Goal: Transaction & Acquisition: Download file/media

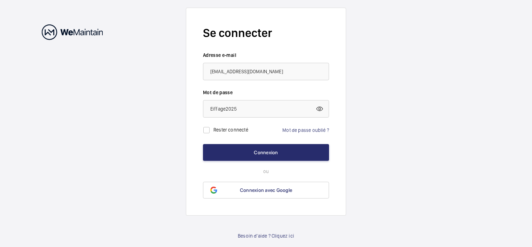
click at [320, 108] on mat-icon at bounding box center [320, 108] width 8 height 8
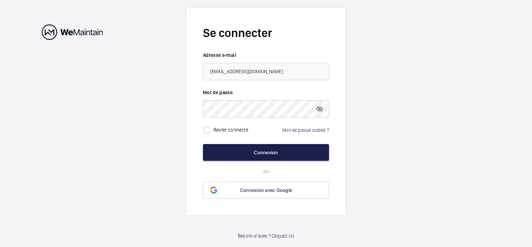
click at [263, 150] on button "Connexion" at bounding box center [266, 152] width 126 height 17
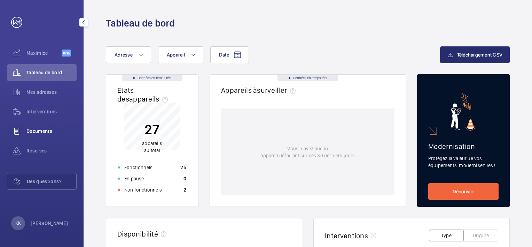
click at [34, 130] on span "Documents" at bounding box center [51, 130] width 50 height 7
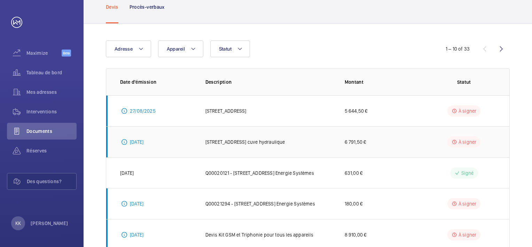
scroll to position [39, 0]
click at [503, 50] on wm-front-icon-button at bounding box center [501, 49] width 17 height 17
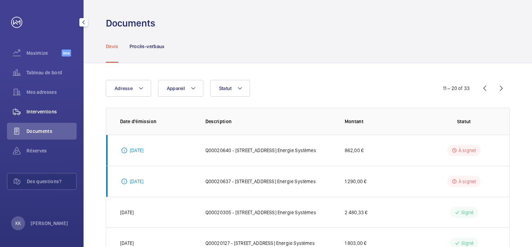
click at [44, 110] on span "Interventions" at bounding box center [51, 111] width 50 height 7
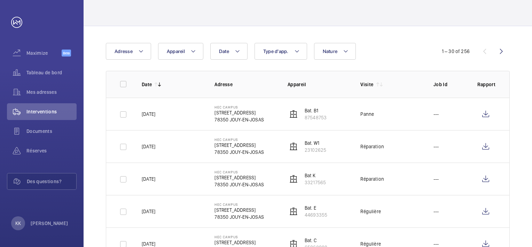
scroll to position [35, 0]
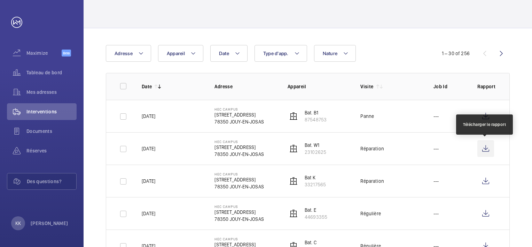
click at [487, 147] on wm-front-icon-button at bounding box center [486, 148] width 17 height 17
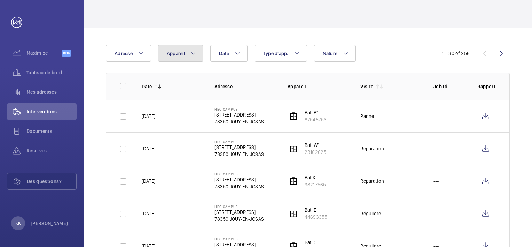
click at [192, 54] on mat-icon at bounding box center [194, 53] width 6 height 8
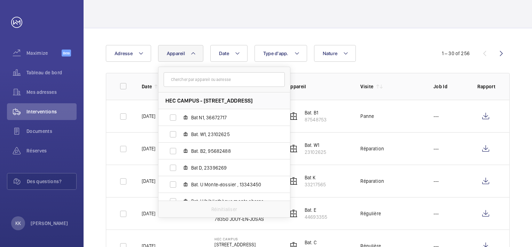
click at [206, 79] on input "text" at bounding box center [224, 79] width 121 height 15
click at [211, 80] on input "S" at bounding box center [224, 79] width 121 height 15
type input "S"
click at [276, 80] on mat-icon at bounding box center [277, 80] width 6 height 6
click at [407, 54] on div "Date Adresse Appareil HEC CAMPUS - 1 Rue de la Libération, 78350 JOUY-EN-JOSAS …" at bounding box center [266, 53] width 320 height 17
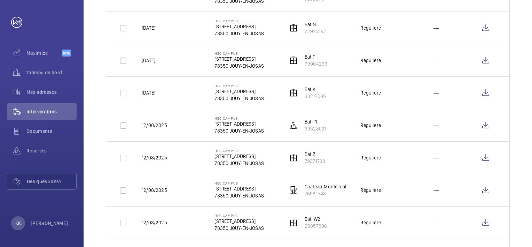
scroll to position [627, 0]
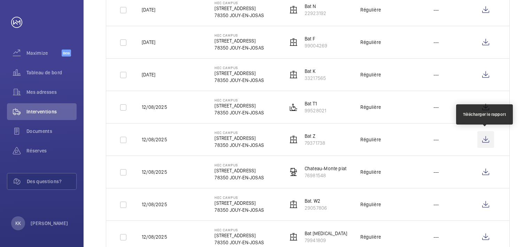
click at [487, 139] on wm-front-icon-button at bounding box center [486, 139] width 17 height 17
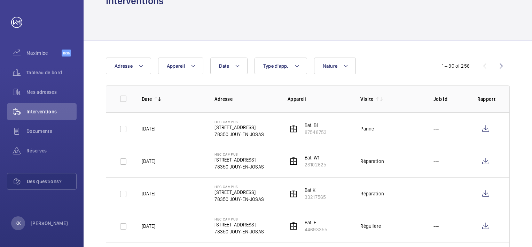
scroll to position [0, 0]
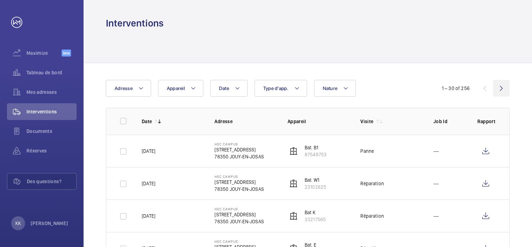
click at [500, 89] on wm-front-icon-button at bounding box center [501, 88] width 17 height 17
click at [502, 88] on wm-front-icon-button at bounding box center [501, 88] width 17 height 17
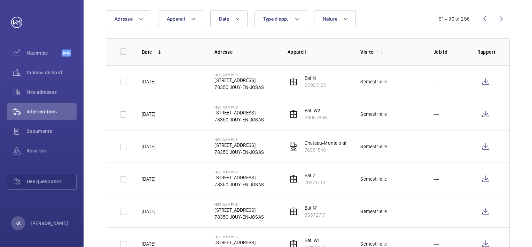
scroll to position [70, 0]
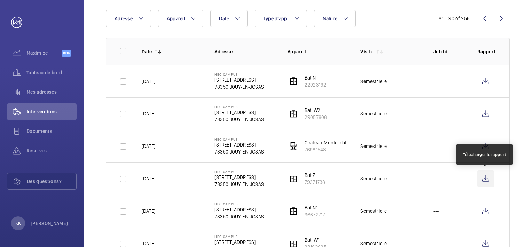
click at [486, 180] on wm-front-icon-button at bounding box center [486, 178] width 17 height 17
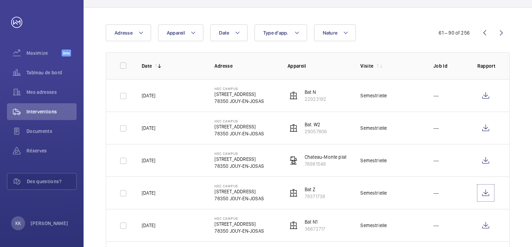
scroll to position [0, 0]
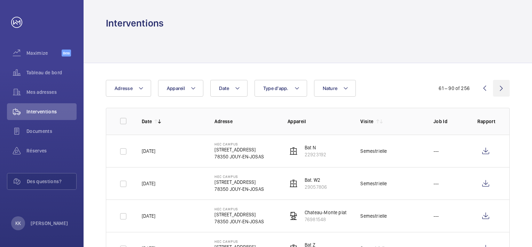
click at [500, 88] on wm-front-icon-button at bounding box center [501, 88] width 17 height 17
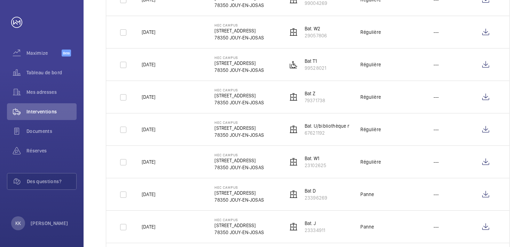
scroll to position [313, 0]
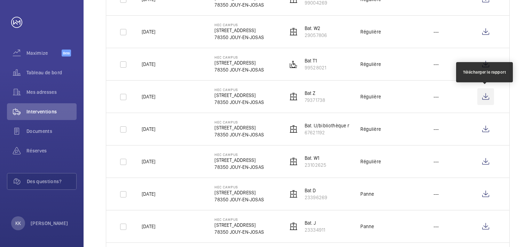
click at [486, 98] on wm-front-icon-button at bounding box center [486, 96] width 17 height 17
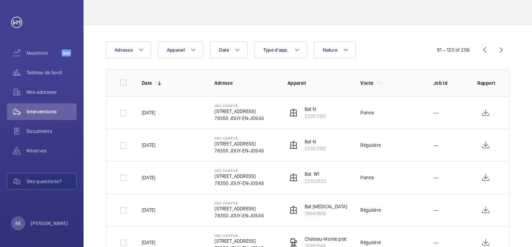
scroll to position [0, 0]
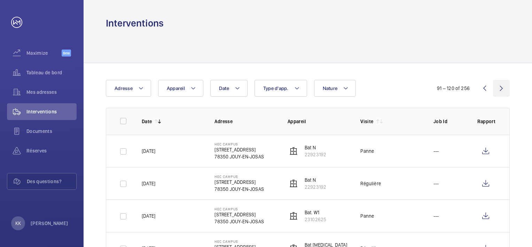
click at [503, 88] on wm-front-icon-button at bounding box center [501, 88] width 17 height 17
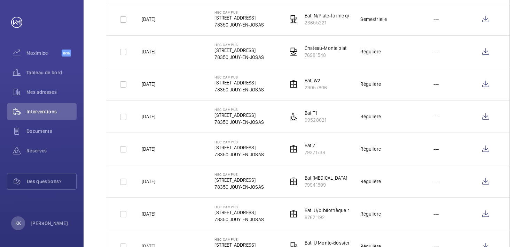
scroll to position [313, 0]
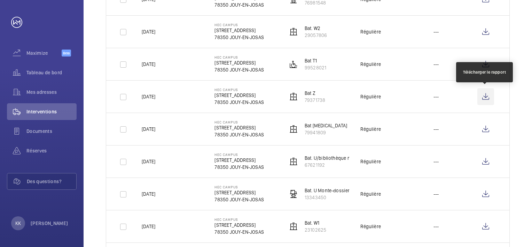
click at [483, 95] on wm-front-icon-button at bounding box center [486, 96] width 17 height 17
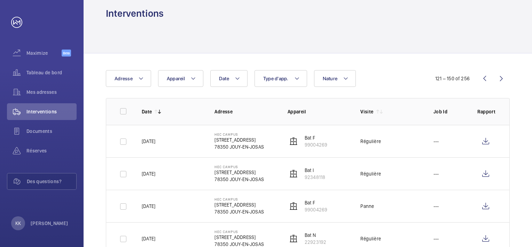
scroll to position [0, 0]
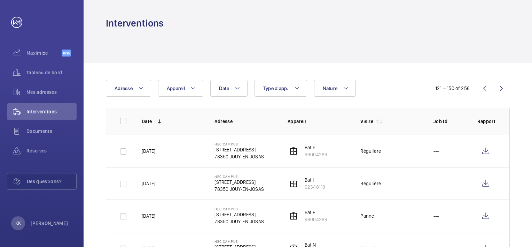
click at [501, 88] on wm-front-icon-button at bounding box center [501, 88] width 17 height 17
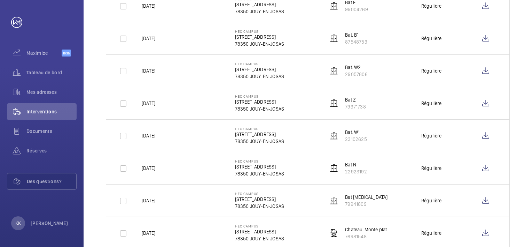
scroll to position [244, 0]
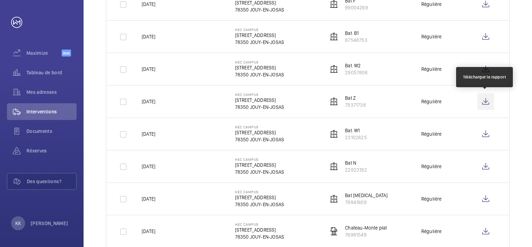
click at [486, 101] on wm-front-icon-button at bounding box center [486, 101] width 17 height 17
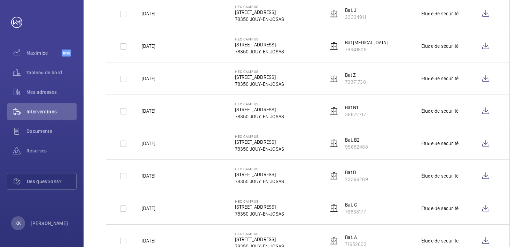
scroll to position [697, 0]
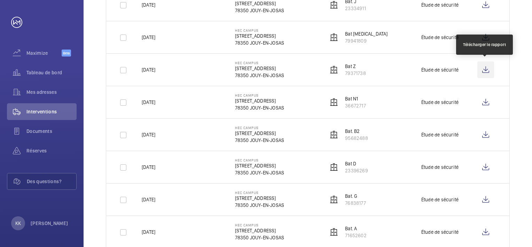
click at [488, 69] on wm-front-icon-button at bounding box center [486, 69] width 17 height 17
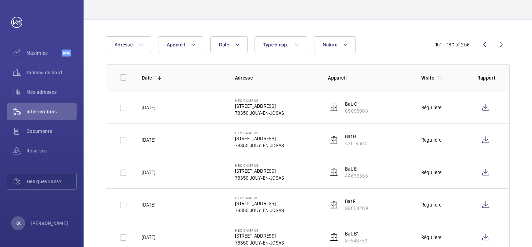
scroll to position [0, 0]
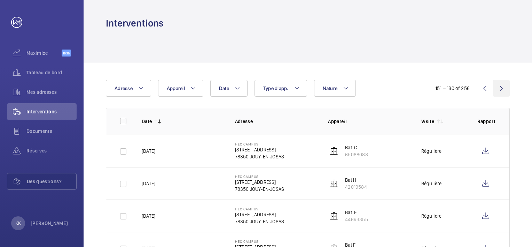
click at [502, 88] on wm-front-icon-button at bounding box center [501, 88] width 17 height 17
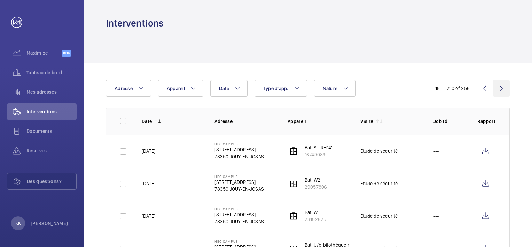
click at [503, 87] on wm-front-icon-button at bounding box center [501, 88] width 17 height 17
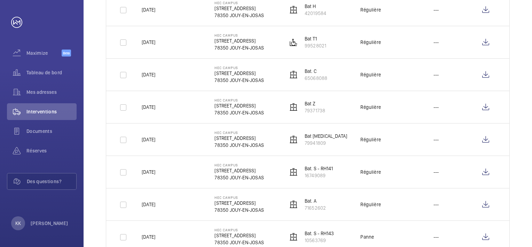
scroll to position [174, 0]
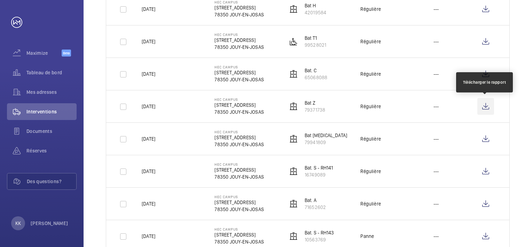
click at [486, 106] on wm-front-icon-button at bounding box center [486, 106] width 17 height 17
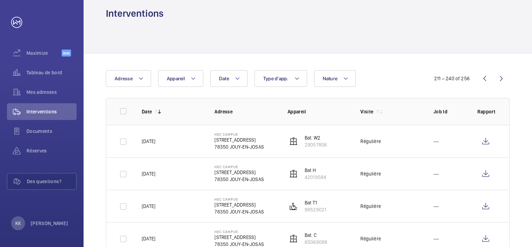
scroll to position [0, 0]
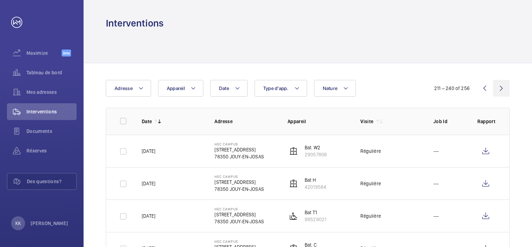
click at [502, 88] on wm-front-icon-button at bounding box center [501, 88] width 17 height 17
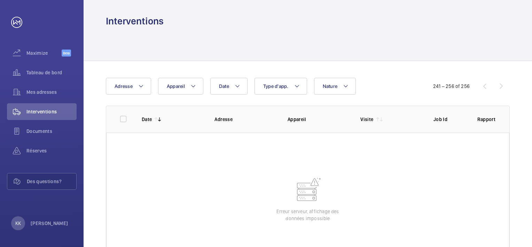
scroll to position [2, 0]
click at [484, 86] on div "241 – 256 of 256" at bounding box center [466, 86] width 88 height 8
click at [34, 132] on span "Documents" at bounding box center [51, 130] width 50 height 7
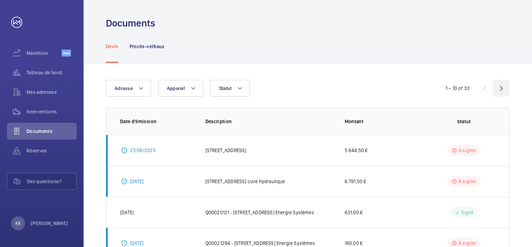
click at [501, 88] on wm-front-icon-button at bounding box center [501, 88] width 17 height 17
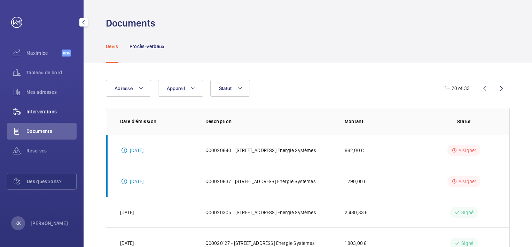
click at [39, 113] on span "Interventions" at bounding box center [51, 111] width 50 height 7
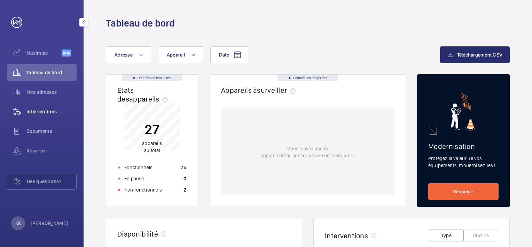
click at [47, 111] on span "Interventions" at bounding box center [51, 111] width 50 height 7
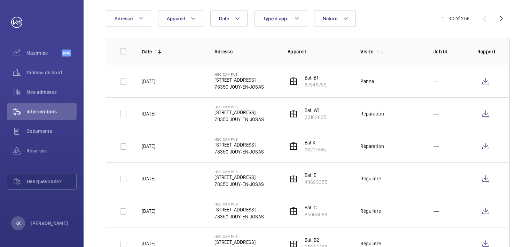
scroll to position [104, 0]
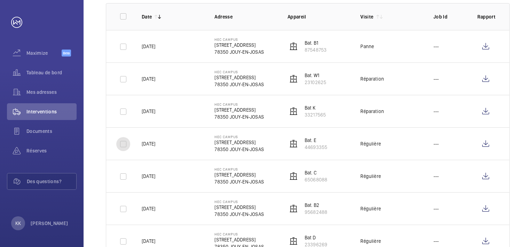
click at [121, 144] on input "checkbox" at bounding box center [123, 144] width 14 height 14
checkbox input "true"
click at [124, 177] on input "checkbox" at bounding box center [123, 176] width 14 height 14
checkbox input "true"
click at [123, 207] on input "checkbox" at bounding box center [123, 209] width 14 height 14
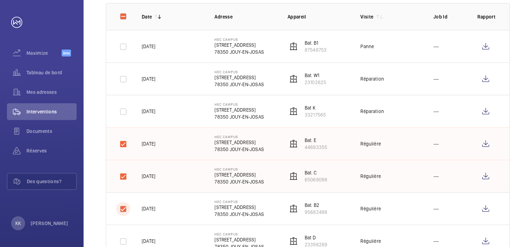
checkbox input "true"
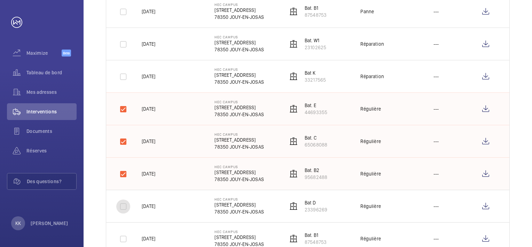
click at [125, 208] on input "checkbox" at bounding box center [123, 206] width 14 height 14
checkbox input "true"
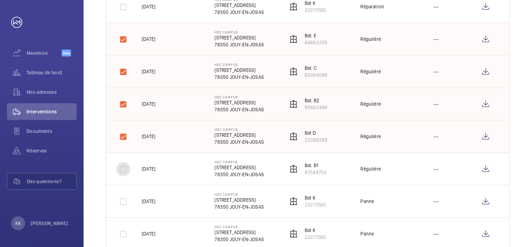
click at [123, 170] on input "checkbox" at bounding box center [123, 169] width 14 height 14
checkbox input "true"
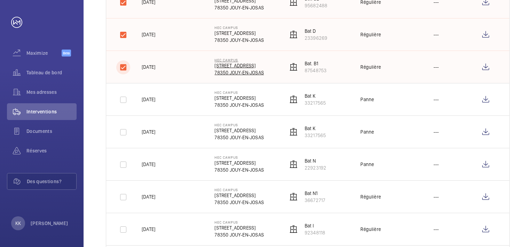
scroll to position [348, 0]
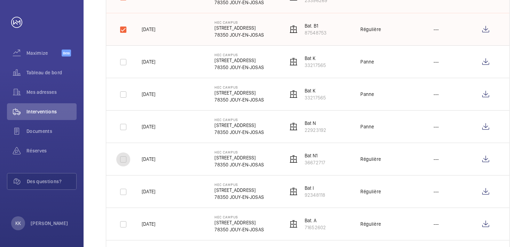
click at [124, 160] on input "checkbox" at bounding box center [123, 159] width 14 height 14
checkbox input "true"
click at [123, 191] on input "checkbox" at bounding box center [123, 192] width 14 height 14
checkbox input "true"
click at [121, 224] on input "checkbox" at bounding box center [123, 224] width 14 height 14
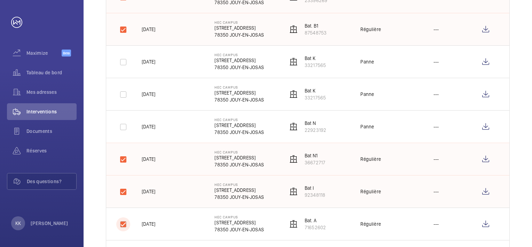
checkbox input "true"
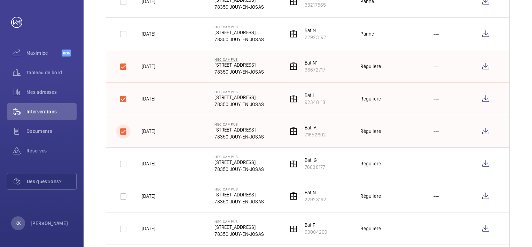
scroll to position [453, 0]
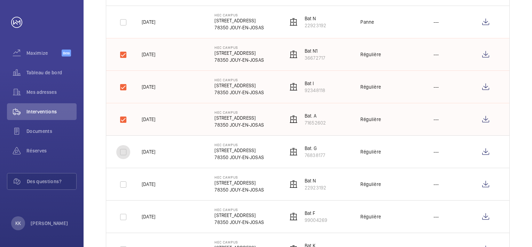
click at [124, 149] on input "checkbox" at bounding box center [123, 152] width 14 height 14
checkbox input "true"
click at [121, 186] on input "checkbox" at bounding box center [123, 184] width 14 height 14
checkbox input "true"
click at [122, 217] on input "checkbox" at bounding box center [123, 217] width 14 height 14
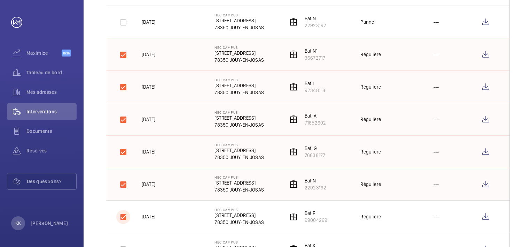
checkbox input "true"
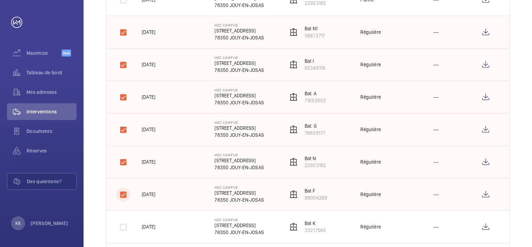
scroll to position [522, 0]
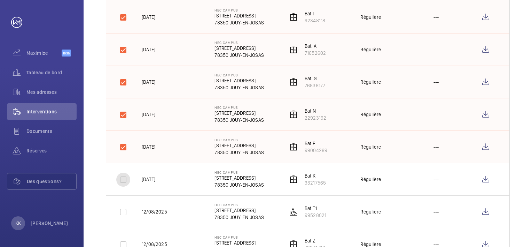
click at [124, 180] on input "checkbox" at bounding box center [123, 179] width 14 height 14
checkbox input "true"
click at [125, 209] on input "checkbox" at bounding box center [123, 212] width 14 height 14
checkbox input "true"
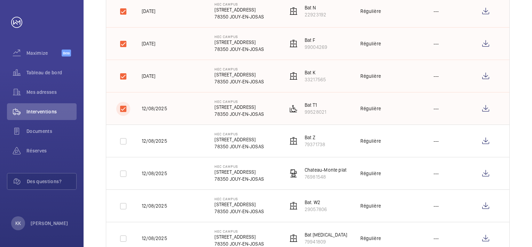
scroll to position [627, 0]
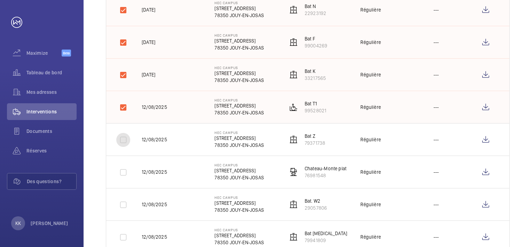
click at [124, 138] on input "checkbox" at bounding box center [123, 140] width 14 height 14
checkbox input "true"
click at [123, 171] on input "checkbox" at bounding box center [123, 172] width 14 height 14
checkbox input "true"
click at [124, 203] on input "checkbox" at bounding box center [123, 204] width 14 height 14
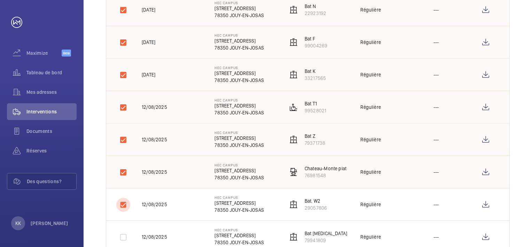
checkbox input "true"
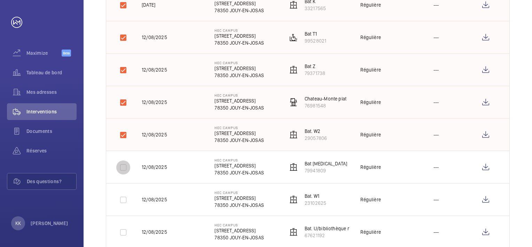
click at [122, 164] on input "checkbox" at bounding box center [123, 167] width 14 height 14
checkbox input "true"
click at [124, 198] on input "checkbox" at bounding box center [123, 200] width 14 height 14
checkbox input "true"
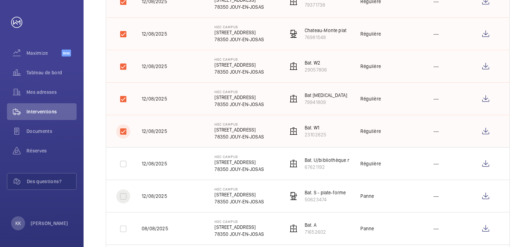
scroll to position [766, 0]
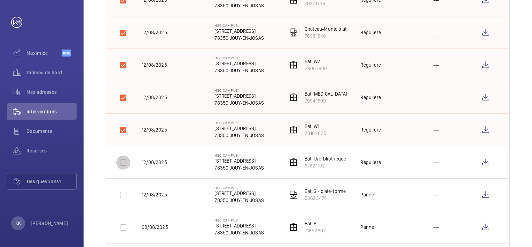
click at [124, 160] on input "checkbox" at bounding box center [123, 162] width 14 height 14
checkbox input "true"
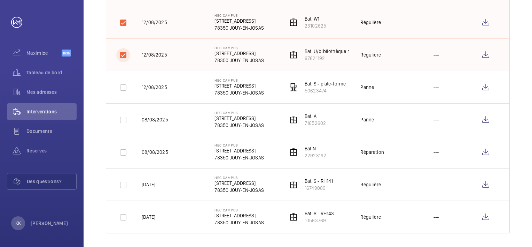
scroll to position [874, 0]
click at [123, 180] on input "checkbox" at bounding box center [123, 184] width 14 height 14
checkbox input "true"
click at [122, 213] on input "checkbox" at bounding box center [123, 216] width 14 height 14
checkbox input "true"
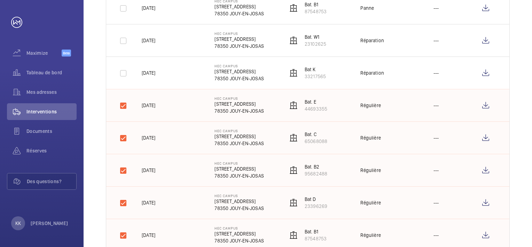
scroll to position [0, 0]
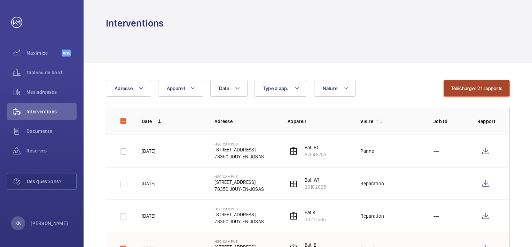
click at [480, 88] on button "Télécharger 21 rapports" at bounding box center [477, 88] width 66 height 17
click at [375, 43] on div at bounding box center [308, 46] width 404 height 33
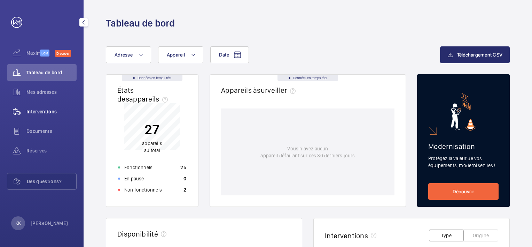
click at [40, 111] on span "Interventions" at bounding box center [51, 111] width 50 height 7
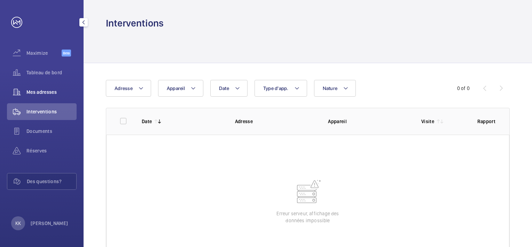
click at [56, 90] on span "Mes adresses" at bounding box center [51, 91] width 50 height 7
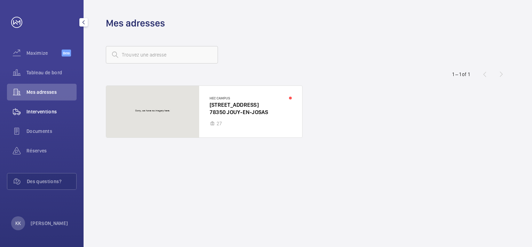
click at [46, 111] on span "Interventions" at bounding box center [51, 111] width 50 height 7
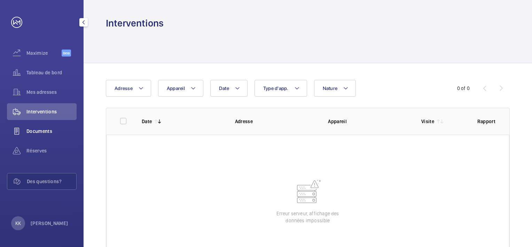
click at [45, 133] on span "Documents" at bounding box center [51, 130] width 50 height 7
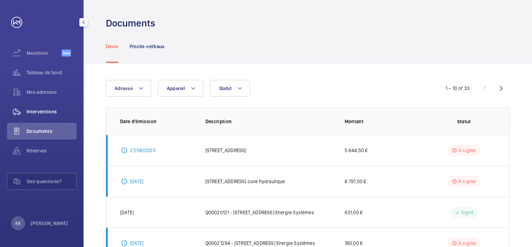
click at [46, 111] on span "Interventions" at bounding box center [51, 111] width 50 height 7
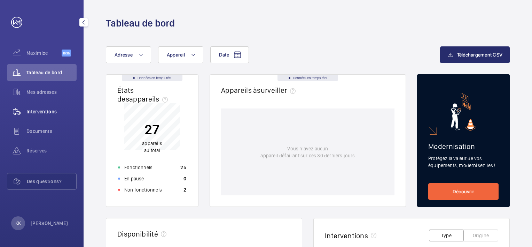
click at [46, 111] on span "Interventions" at bounding box center [51, 111] width 50 height 7
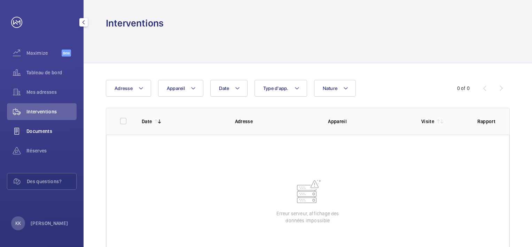
click at [49, 130] on span "Documents" at bounding box center [51, 130] width 50 height 7
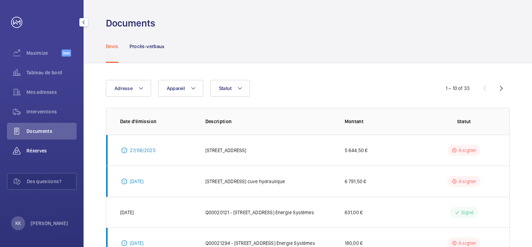
click at [42, 151] on span "Réserves" at bounding box center [51, 150] width 50 height 7
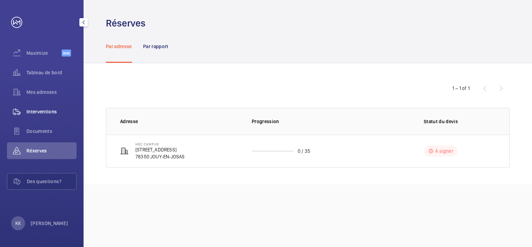
click at [39, 111] on span "Interventions" at bounding box center [51, 111] width 50 height 7
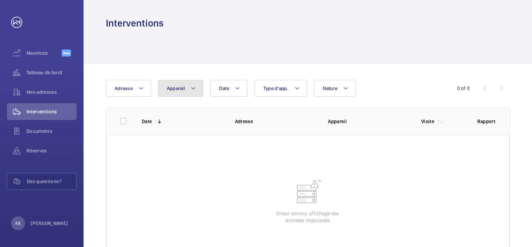
click at [195, 87] on mat-icon at bounding box center [194, 88] width 6 height 8
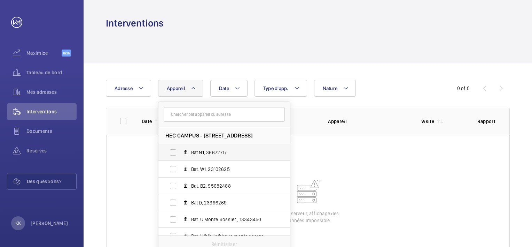
click at [175, 153] on label "Bat N1, 36672717" at bounding box center [218, 152] width 121 height 17
click at [175, 153] on input "Bat N1, 36672717" at bounding box center [173, 152] width 14 height 14
click at [174, 153] on label "Bat N1, 36672717" at bounding box center [218, 152] width 121 height 17
click at [174, 153] on input "Bat N1, 36672717" at bounding box center [173, 152] width 14 height 14
checkbox input "false"
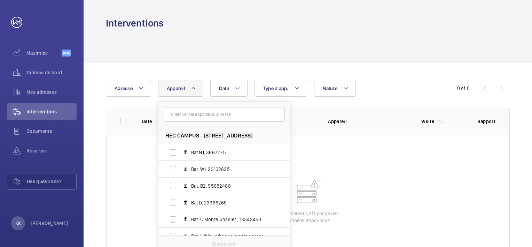
click at [352, 197] on wm-front-table-error "Erreur serveur, affichage des données impossible" at bounding box center [307, 200] width 403 height 132
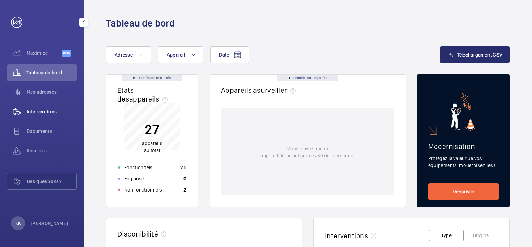
click at [44, 111] on span "Interventions" at bounding box center [51, 111] width 50 height 7
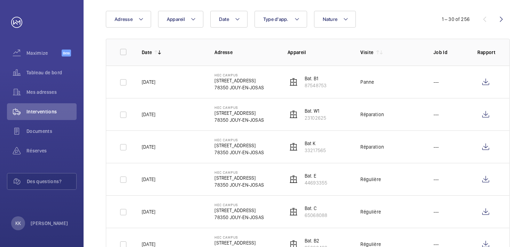
scroll to position [70, 0]
click at [122, 179] on input "checkbox" at bounding box center [123, 179] width 14 height 14
checkbox input "true"
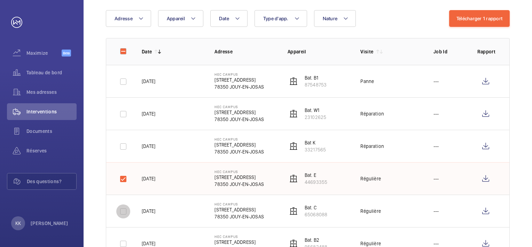
click at [123, 211] on input "checkbox" at bounding box center [123, 211] width 14 height 14
checkbox input "true"
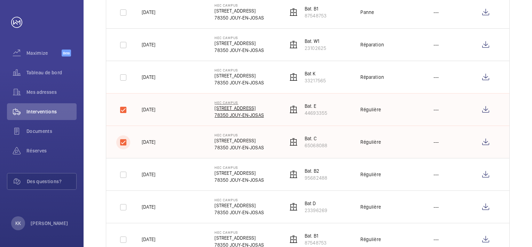
scroll to position [139, 0]
click at [122, 174] on input "checkbox" at bounding box center [123, 174] width 14 height 14
checkbox input "true"
click at [121, 206] on input "checkbox" at bounding box center [123, 206] width 14 height 14
checkbox input "true"
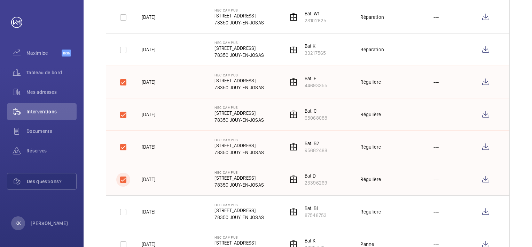
scroll to position [209, 0]
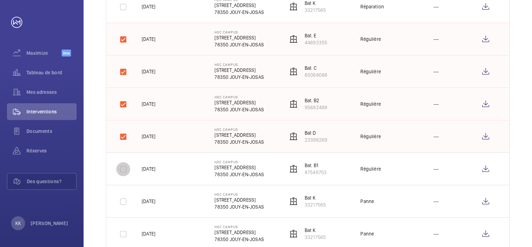
click at [122, 170] on input "checkbox" at bounding box center [123, 169] width 14 height 14
checkbox input "true"
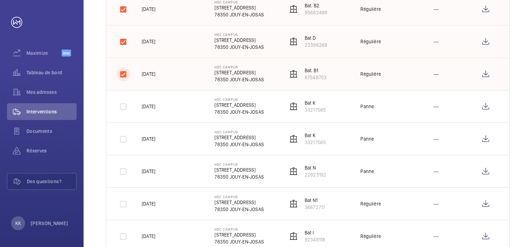
scroll to position [313, 0]
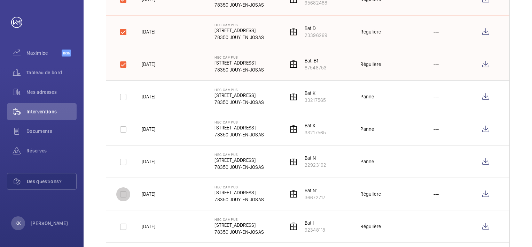
click at [124, 192] on input "checkbox" at bounding box center [123, 194] width 14 height 14
checkbox input "true"
click at [123, 226] on input "checkbox" at bounding box center [123, 226] width 14 height 14
checkbox input "true"
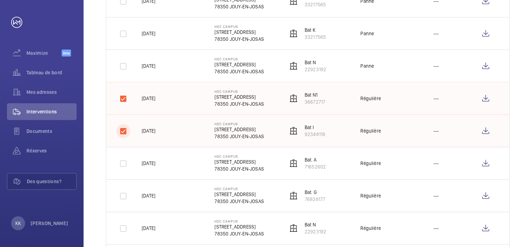
scroll to position [418, 0]
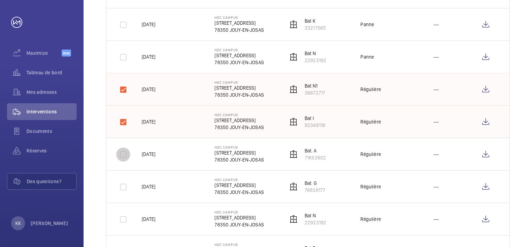
click at [125, 153] on input "checkbox" at bounding box center [123, 154] width 14 height 14
checkbox input "true"
click at [123, 186] on input "checkbox" at bounding box center [123, 187] width 14 height 14
checkbox input "true"
click at [122, 217] on input "checkbox" at bounding box center [123, 219] width 14 height 14
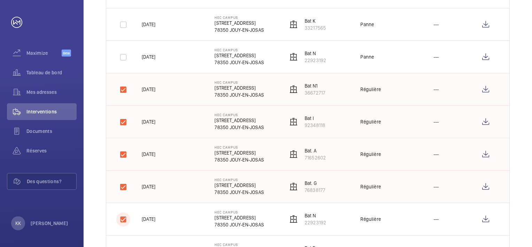
checkbox input "true"
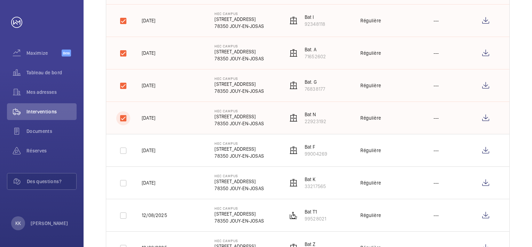
scroll to position [522, 0]
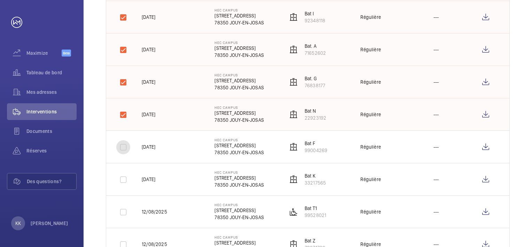
click at [122, 146] on input "checkbox" at bounding box center [123, 147] width 14 height 14
checkbox input "true"
click at [124, 176] on input "checkbox" at bounding box center [123, 179] width 14 height 14
checkbox input "true"
click at [124, 210] on input "checkbox" at bounding box center [123, 212] width 14 height 14
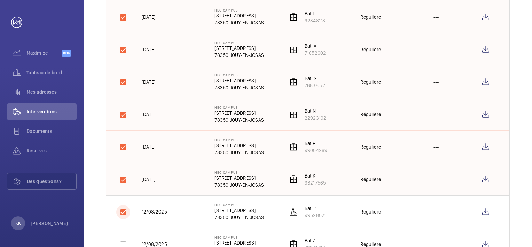
checkbox input "true"
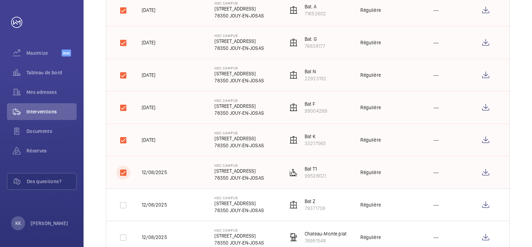
scroll to position [627, 0]
click at [125, 139] on input "checkbox" at bounding box center [123, 140] width 14 height 14
checkbox input "true"
click at [125, 172] on input "checkbox" at bounding box center [123, 172] width 14 height 14
checkbox input "true"
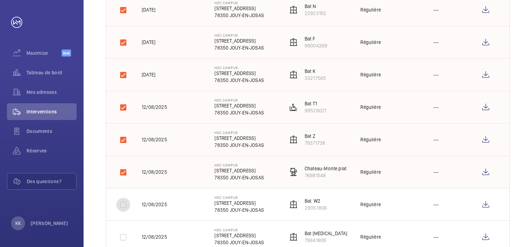
click at [124, 203] on input "checkbox" at bounding box center [123, 204] width 14 height 14
checkbox input "true"
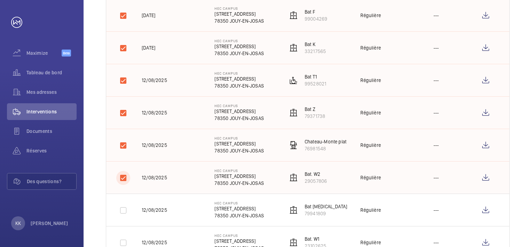
scroll to position [697, 0]
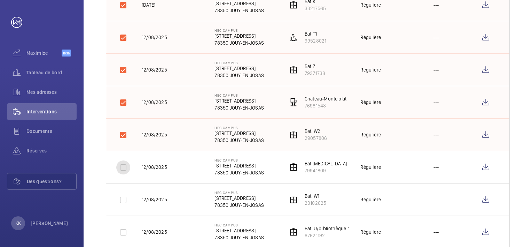
click at [123, 164] on input "checkbox" at bounding box center [123, 167] width 14 height 14
checkbox input "true"
click at [124, 199] on input "checkbox" at bounding box center [123, 200] width 14 height 14
checkbox input "true"
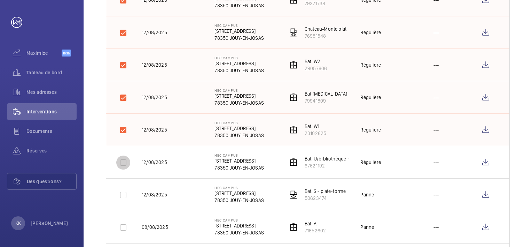
click at [124, 161] on input "checkbox" at bounding box center [123, 162] width 14 height 14
checkbox input "true"
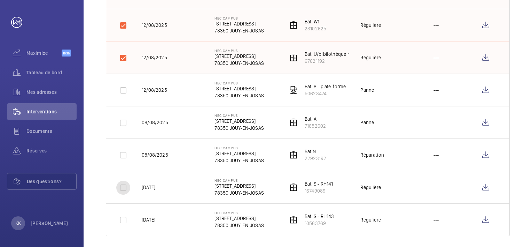
click at [124, 185] on input "checkbox" at bounding box center [123, 187] width 14 height 14
checkbox input "true"
click at [120, 216] on input "checkbox" at bounding box center [123, 220] width 14 height 14
checkbox input "true"
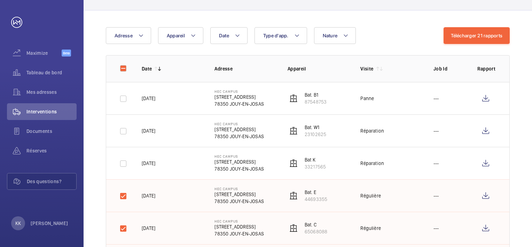
scroll to position [0, 0]
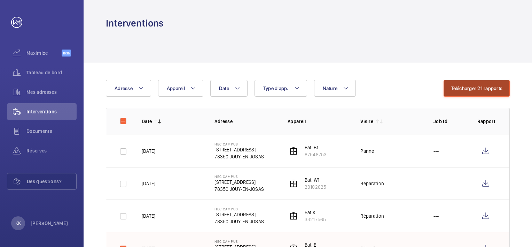
click at [476, 87] on button "Télécharger 21 rapports" at bounding box center [477, 88] width 66 height 17
